Goal: Answer question/provide support

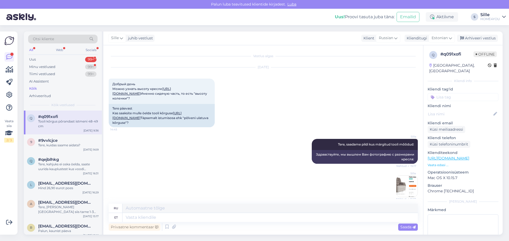
scroll to position [98, 0]
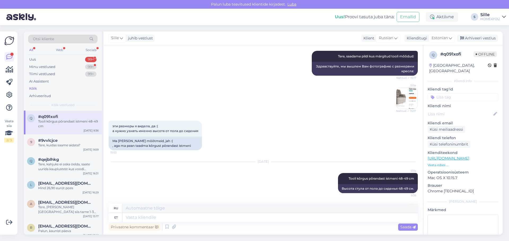
click at [36, 90] on div "Kõik" at bounding box center [33, 88] width 8 height 5
click at [35, 87] on div "Kõik" at bounding box center [33, 88] width 8 height 5
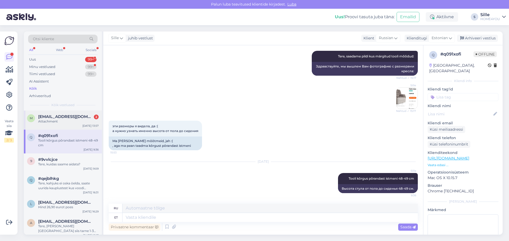
click at [59, 124] on div "Attachment" at bounding box center [68, 121] width 60 height 5
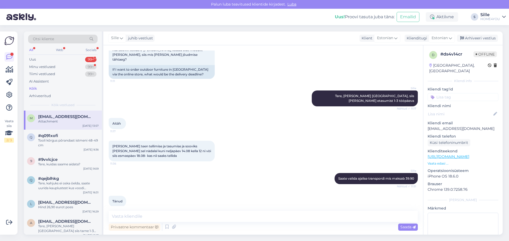
scroll to position [172, 0]
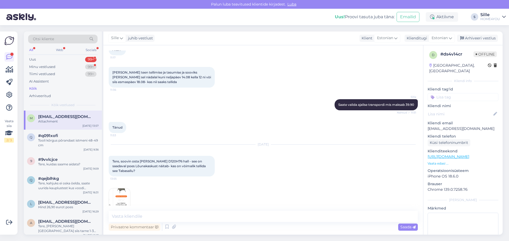
click at [123, 191] on img at bounding box center [119, 199] width 21 height 21
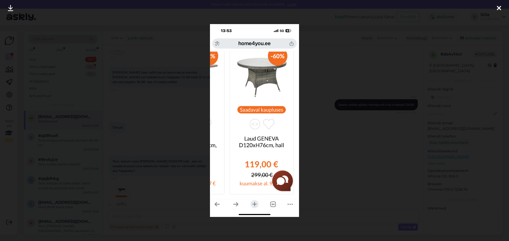
click at [501, 8] on div at bounding box center [498, 8] width 11 height 17
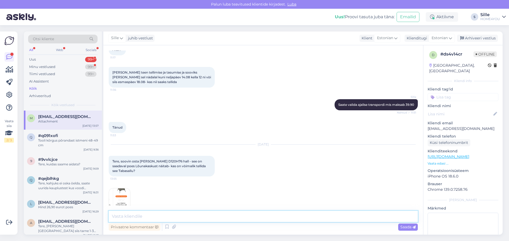
click at [187, 222] on textarea at bounding box center [263, 216] width 309 height 11
type textarea "Tere, Palun võtke ühendust [GEOGRAPHIC_DATA], et uurida kas nad saavad saata Te…"
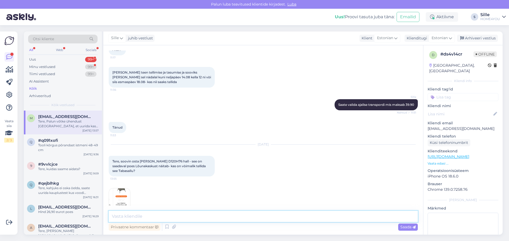
scroll to position [199, 0]
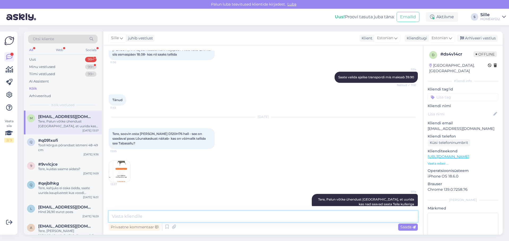
click at [225, 214] on textarea at bounding box center [263, 216] width 309 height 11
type textarea "Tel.[PHONE_NUMBER]"
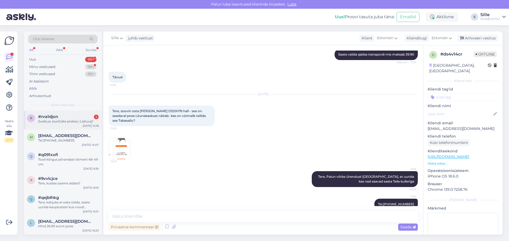
click at [48, 124] on div "r #rva1djon 1 Sveiki,ar siunčiate prekes ị Lietuvą? [DATE] 14:18" at bounding box center [63, 120] width 78 height 19
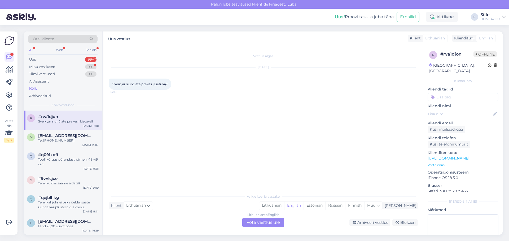
scroll to position [0, 0]
click at [263, 222] on div "Lithuanian to English Võta vestlus üle" at bounding box center [263, 223] width 42 height 10
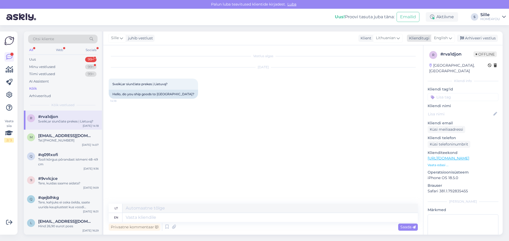
click at [440, 37] on span "English" at bounding box center [441, 38] width 14 height 6
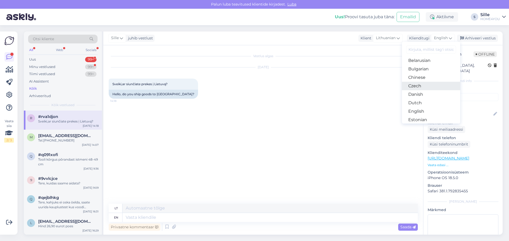
scroll to position [27, 0]
click at [417, 102] on link "Estonian" at bounding box center [431, 103] width 58 height 8
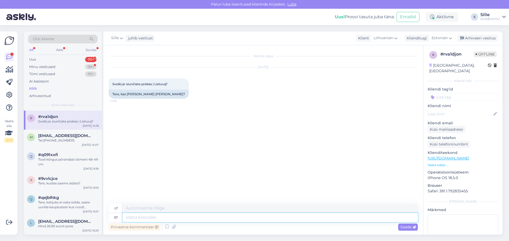
click at [251, 220] on textarea at bounding box center [269, 217] width 295 height 9
type textarea "Tere"
type textarea "Sveiki"
type textarea "Tere,"
type textarea "Sveiki,"
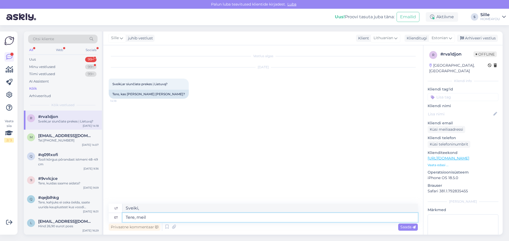
type textarea "Tere, meil"
type textarea "Sveiki, mes"
type textarea "Tere, meil on"
type textarea "Sveiki, mes turime"
type textarea "Tere, meil on Leedus"
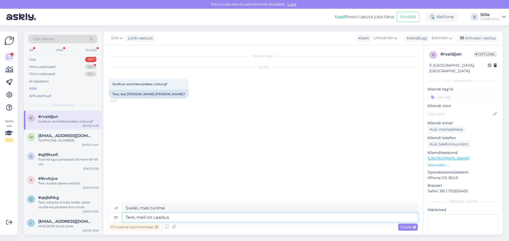
type textarea "Sveiki, turime ir [GEOGRAPHIC_DATA]."
type textarea "Tere, meil on Leedus edasimüüjad"
type textarea "Sveiki, turime atstovų Lietuvoje."
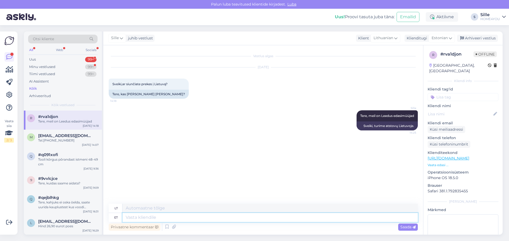
click at [199, 217] on textarea at bounding box center [269, 217] width 295 height 9
drag, startPoint x: 199, startPoint y: 218, endPoint x: 158, endPoint y: 217, distance: 41.3
click at [158, 217] on textarea at bounding box center [269, 217] width 295 height 9
type textarea "Küsige"
type textarea "Klauskite"
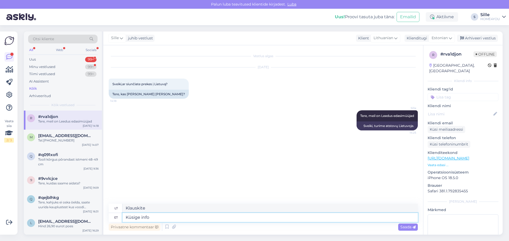
type textarea "Küsige info k"
type textarea "Klauskite informacijos"
type textarea "Küsige info ka"
type textarea "Taip pat teiraukitės informacijos"
type textarea "Küsige info [PERSON_NAME][GEOGRAPHIC_DATA]"
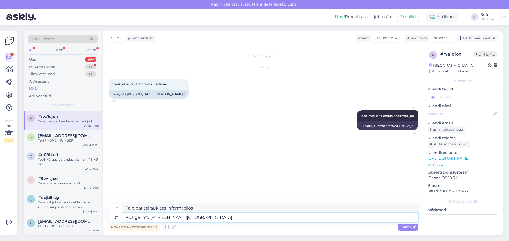
type textarea "Teiraukitės informacijos ir [GEOGRAPHIC_DATA]"
type textarea "Küsige info [PERSON_NAME] kauplusest"
type textarea "Taip pat pasiteiraukite informacijos apie parduotuvę [GEOGRAPHIC_DATA]."
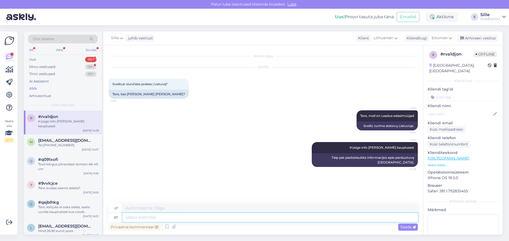
paste textarea "[URL][DOMAIN_NAME]"
type textarea "[URL][DOMAIN_NAME]"
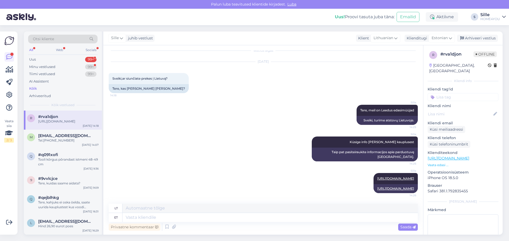
click at [36, 89] on div "Kõik" at bounding box center [33, 88] width 8 height 5
click at [36, 88] on div "Kõik" at bounding box center [33, 88] width 8 height 5
